Goal: Task Accomplishment & Management: Manage account settings

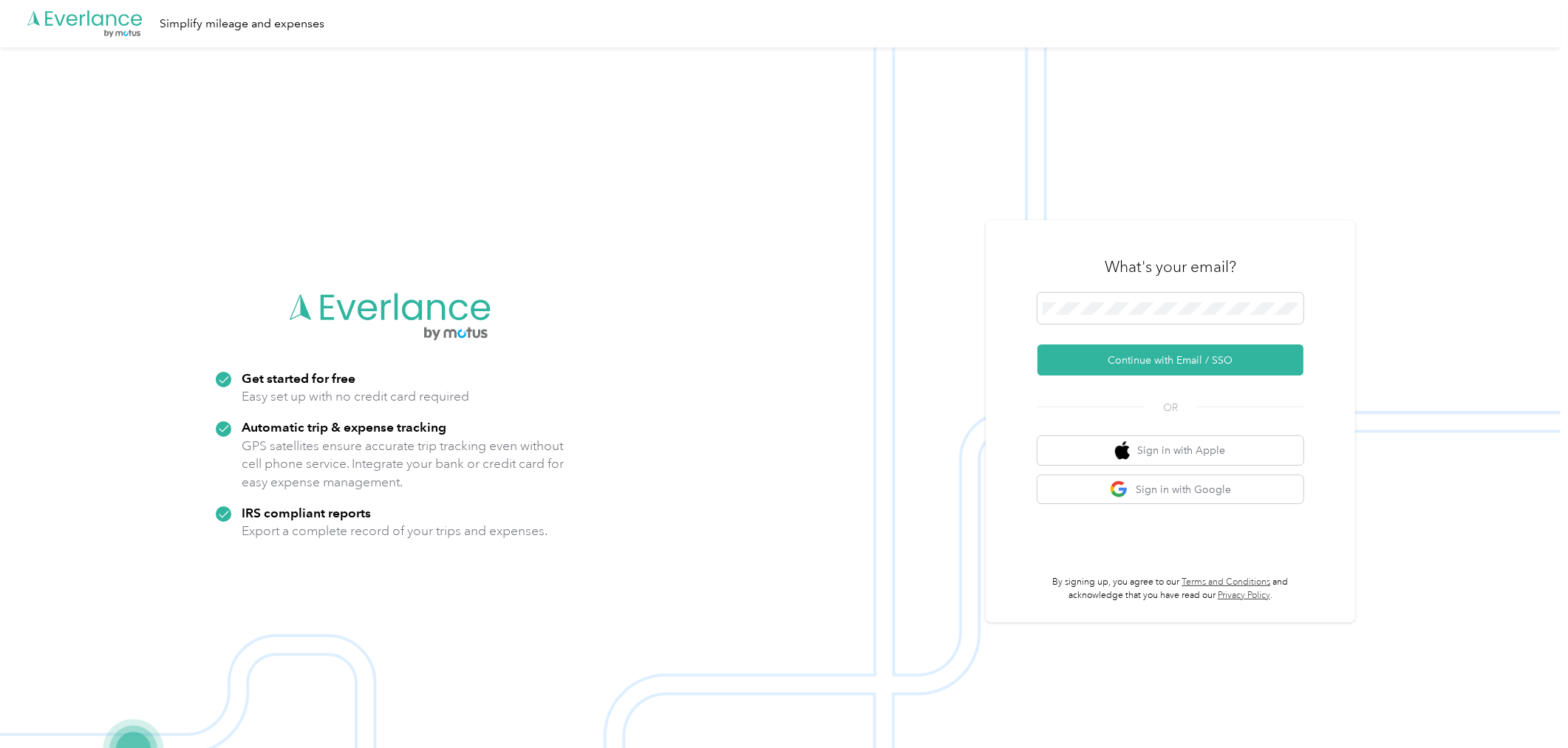
click at [1197, 344] on button "Continue with Email / SSO" at bounding box center [1170, 359] width 266 height 31
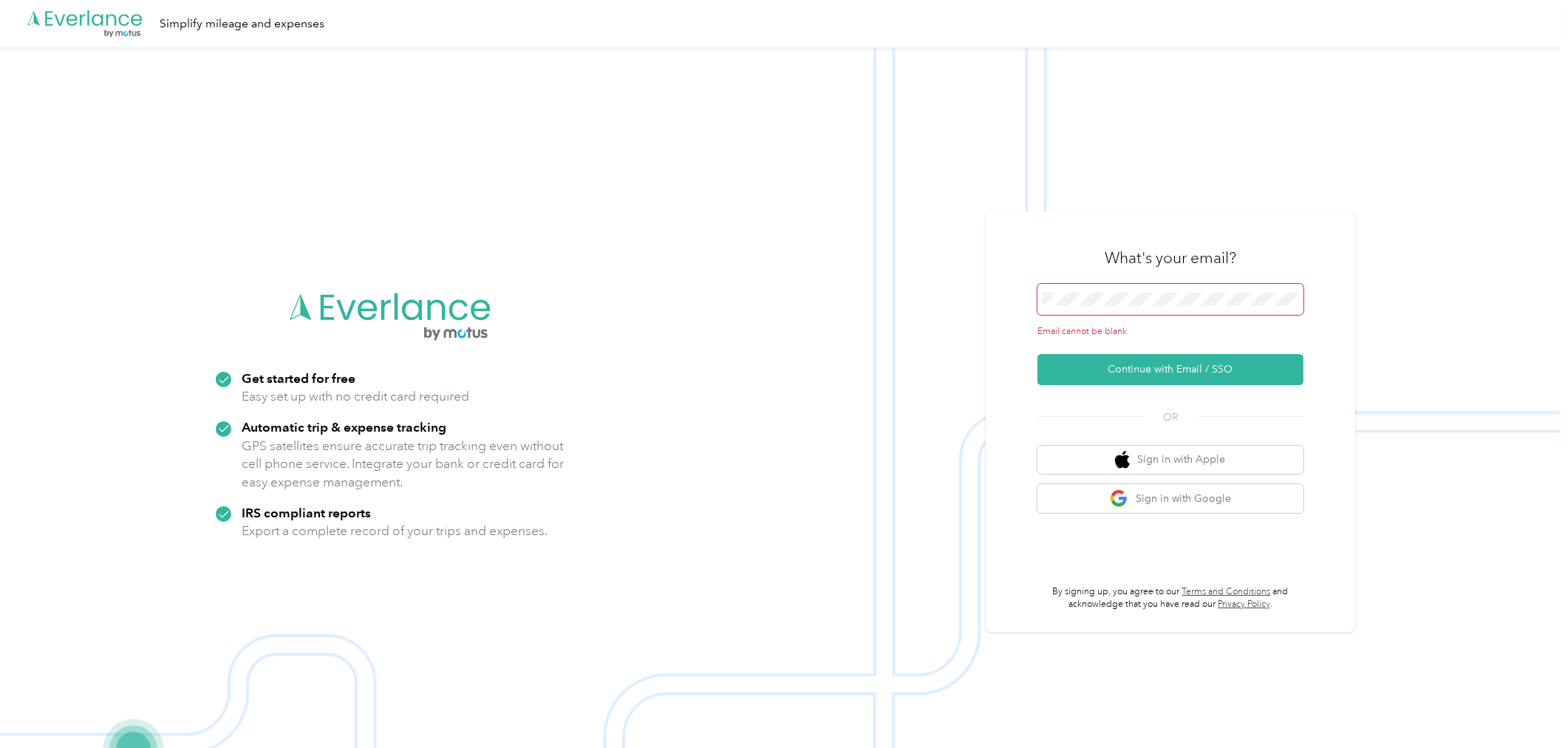
click at [1112, 307] on span at bounding box center [1170, 299] width 266 height 31
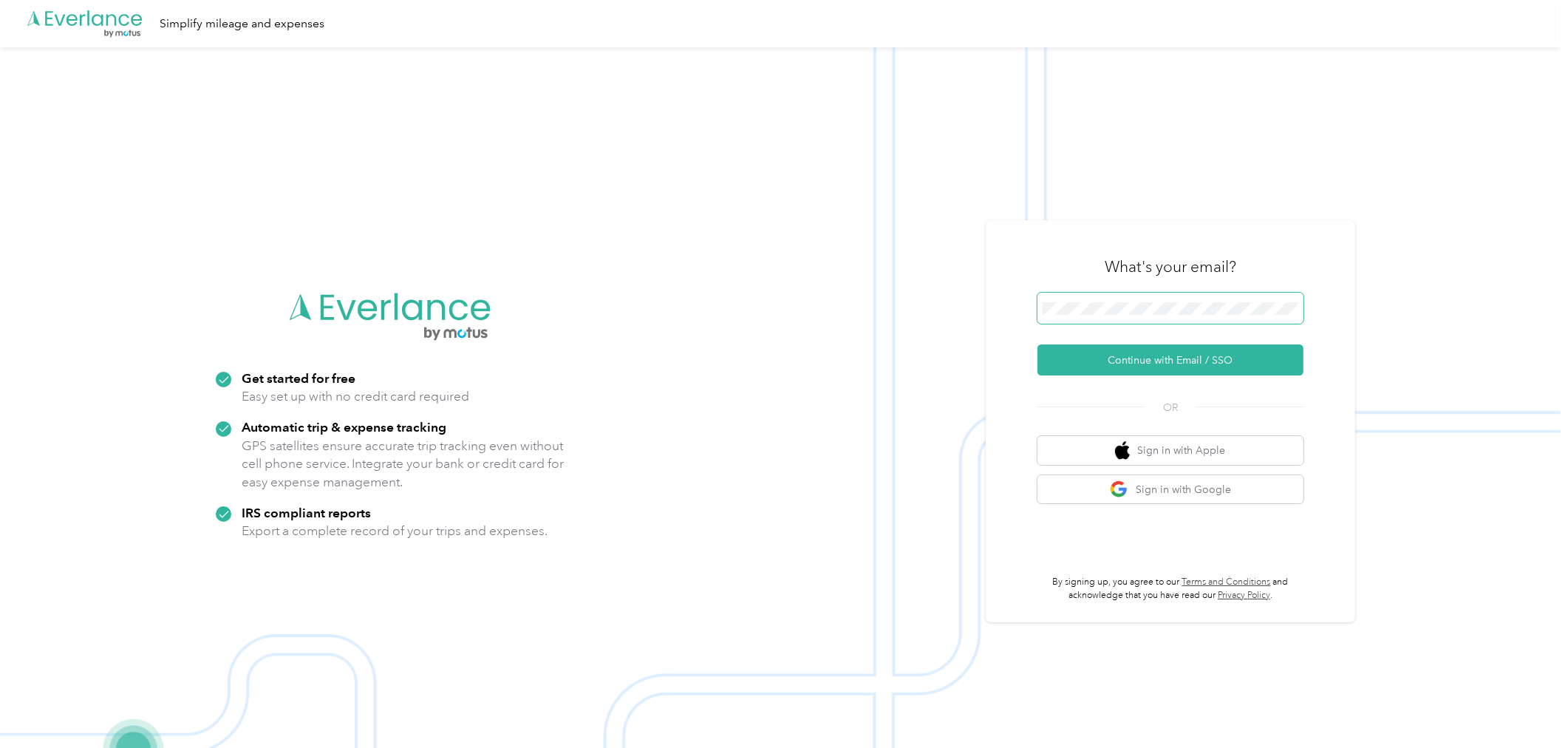
click at [1149, 296] on span at bounding box center [1170, 307] width 266 height 31
click at [1143, 299] on span at bounding box center [1170, 307] width 266 height 31
click at [1037, 344] on button "Continue with Email / SSO" at bounding box center [1170, 359] width 266 height 31
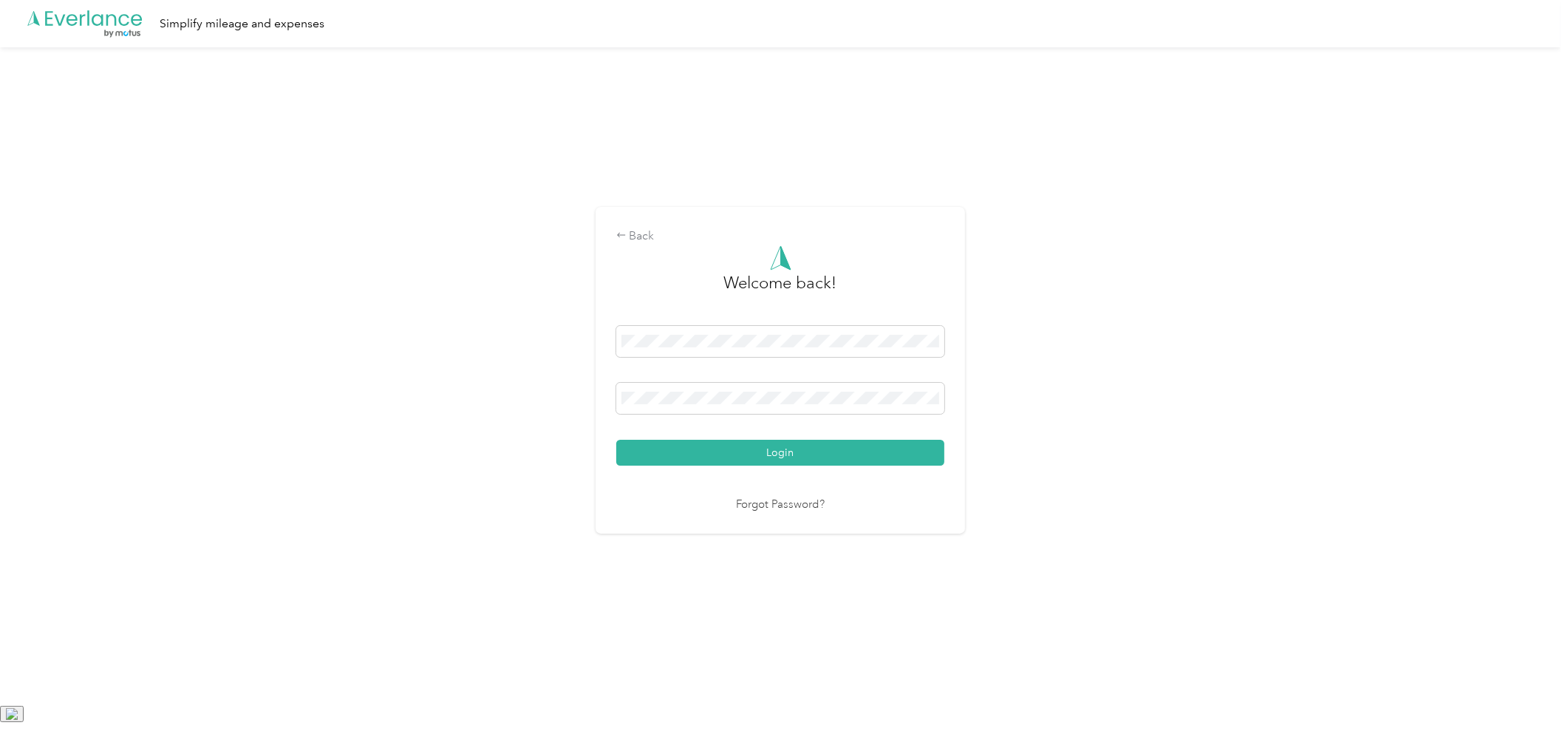
click at [616, 440] on button "Login" at bounding box center [780, 452] width 328 height 26
